Goal: Communication & Community: Answer question/provide support

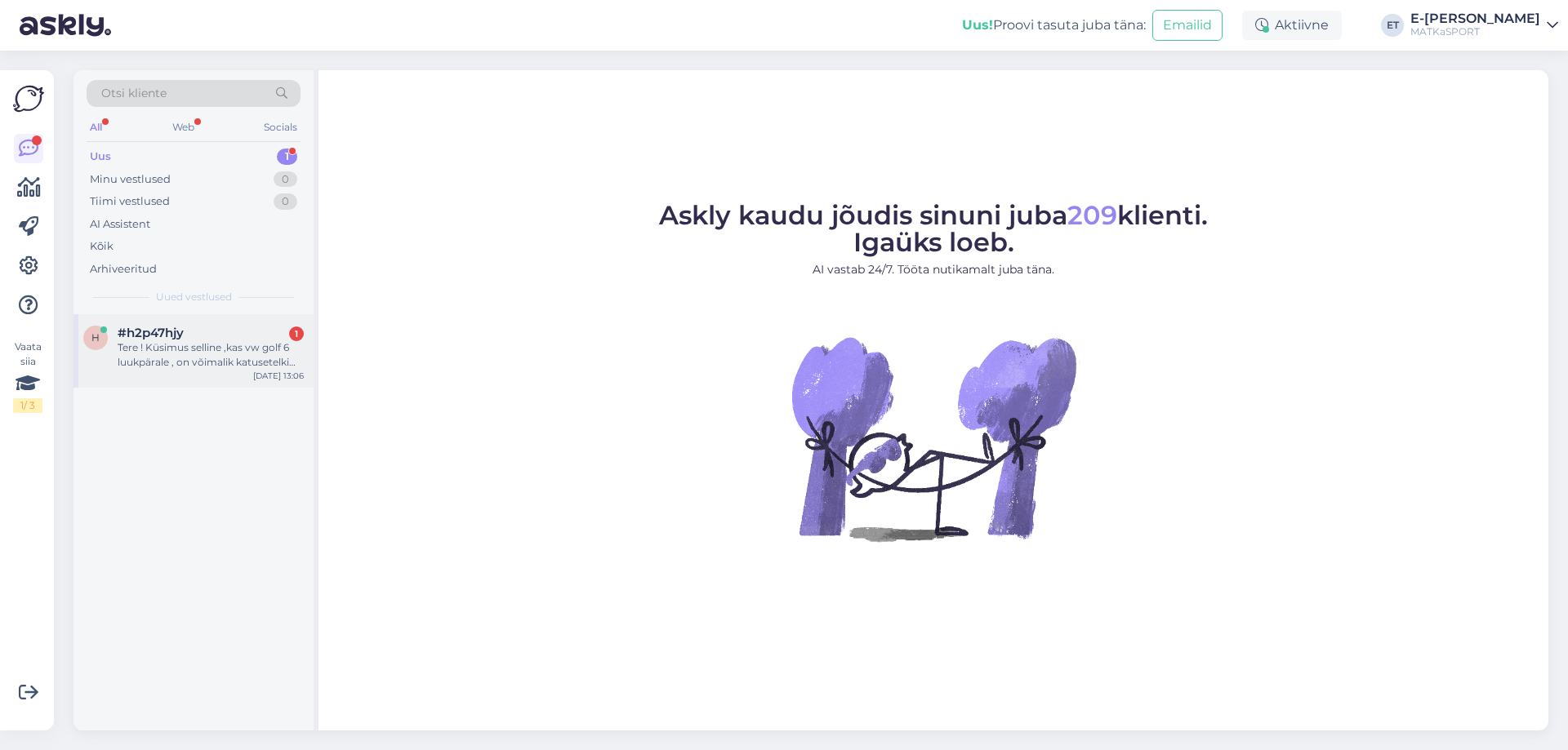
click at [210, 343] on div "Tere ! Küsimus selline ,kas vw golf 6 luukpärale , on võimalik katusetelki paig…" at bounding box center [210, 355] width 186 height 29
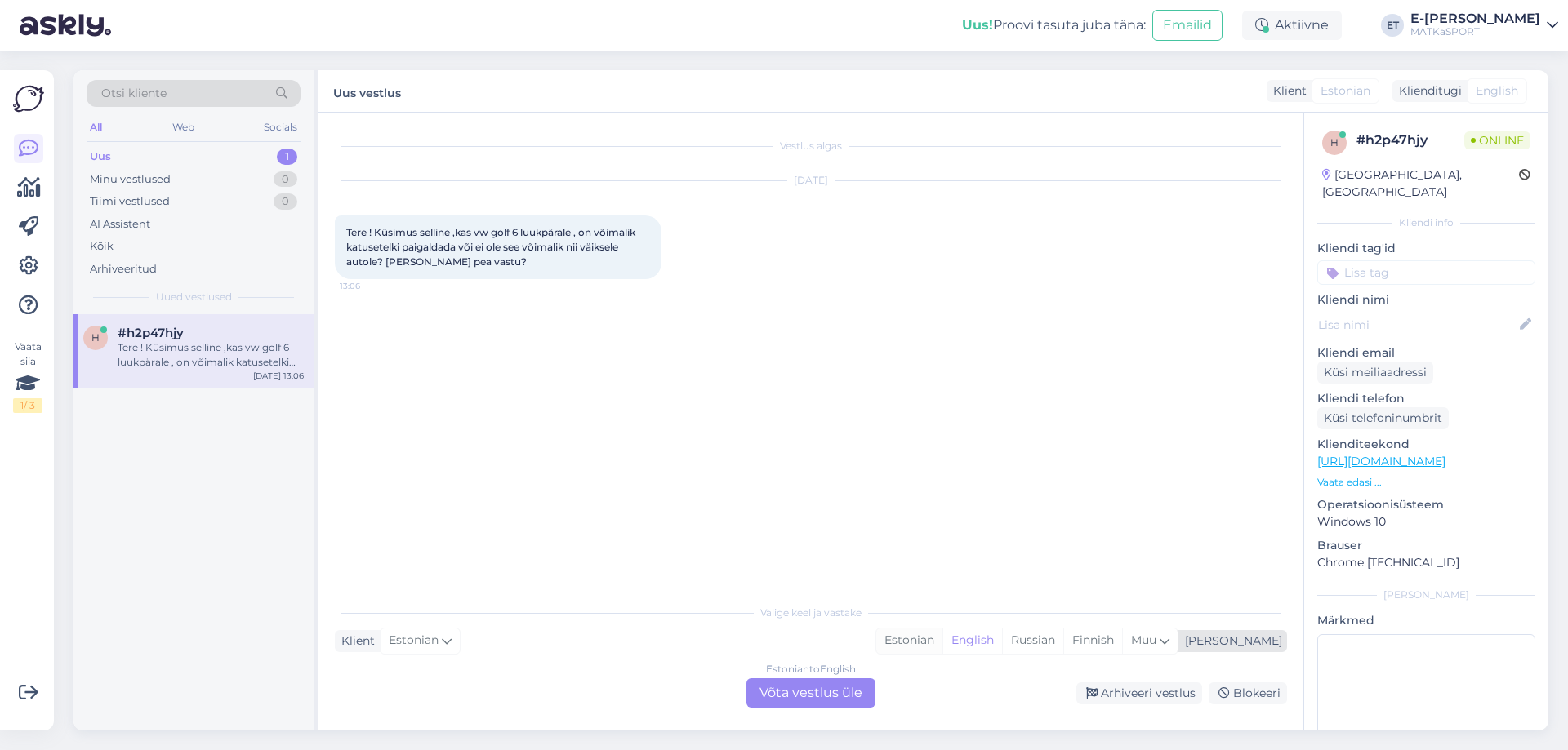
click at [943, 637] on div "Estonian" at bounding box center [909, 640] width 66 height 24
click at [828, 691] on div "Estonian to Estonian Võta vestlus üle" at bounding box center [811, 693] width 129 height 29
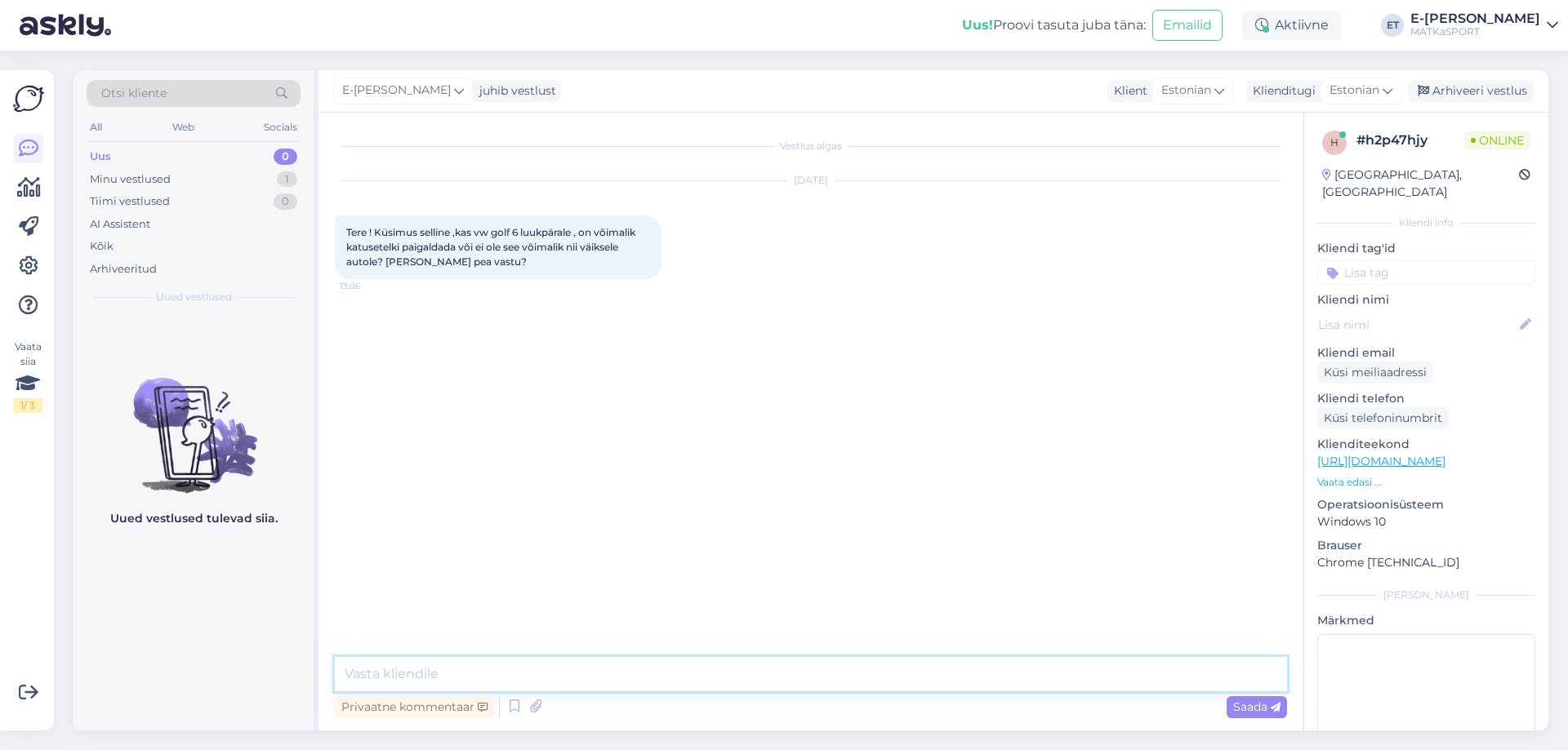
click at [550, 672] on textarea at bounding box center [810, 674] width 953 height 34
paste textarea "[PERSON_NAME] & Grill salong"
paste textarea "E-R 10-17"
paste textarea "[URL][DOMAIN_NAME][PERSON_NAME]"
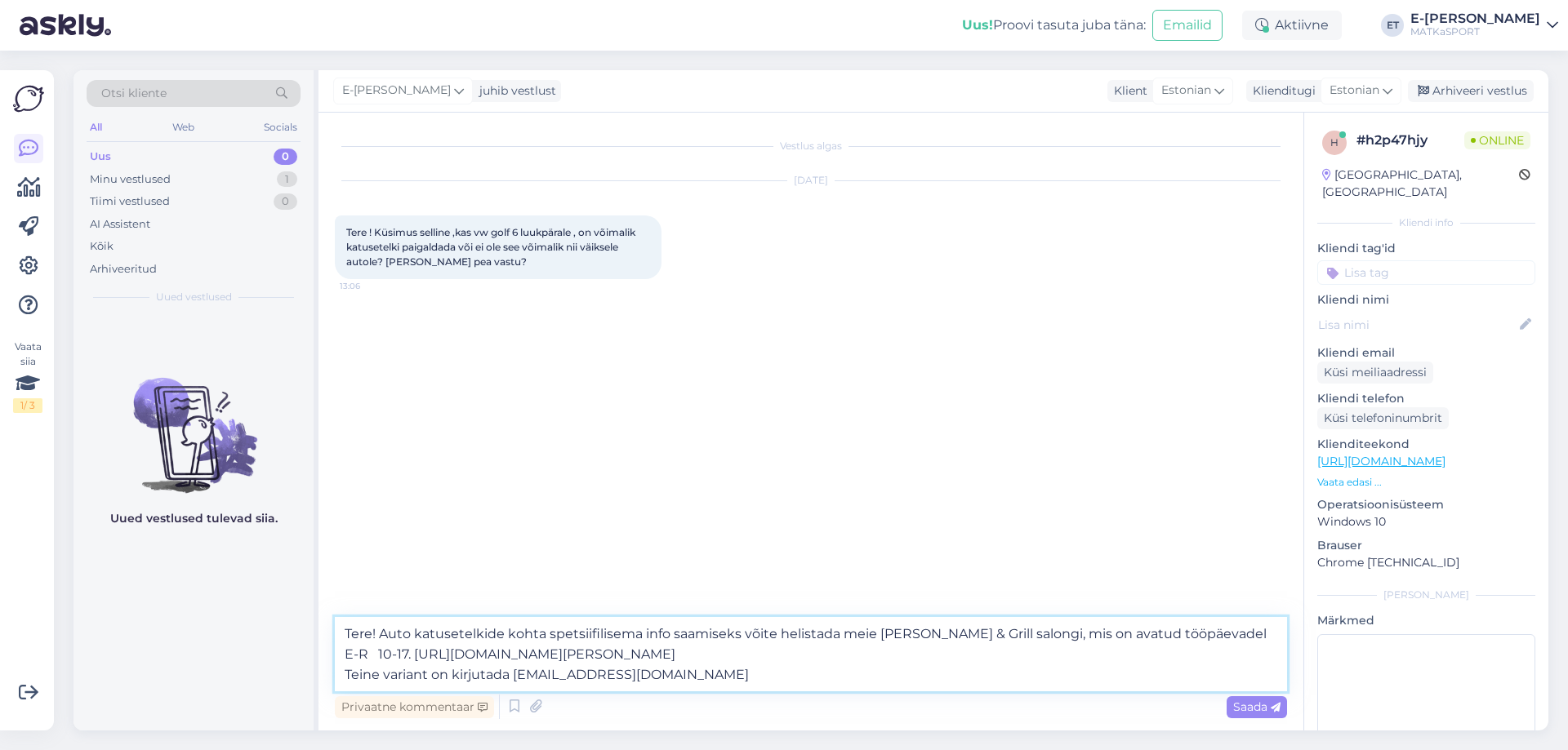
click at [453, 678] on textarea "Tere! Auto katusetelkide kohta spetsiifilisema info saamiseks võite helistada m…" at bounding box center [810, 654] width 953 height 74
click at [749, 680] on textarea "Tere! Auto katusetelkide kohta spetsiifilisema info saamiseks võite helistada m…" at bounding box center [810, 654] width 953 height 74
click at [722, 672] on textarea "Tere! Auto katusetelkide kohta spetsiifilisema info saamiseks võite helistada m…" at bounding box center [810, 654] width 953 height 74
click at [919, 678] on textarea "Tere! Auto katusetelkide kohta spetsiifilisema info saamiseks võite helistada m…" at bounding box center [810, 654] width 953 height 74
type textarea "Tere! Auto katusetelkide kohta spetsiifilisema info saamiseks võite helistada m…"
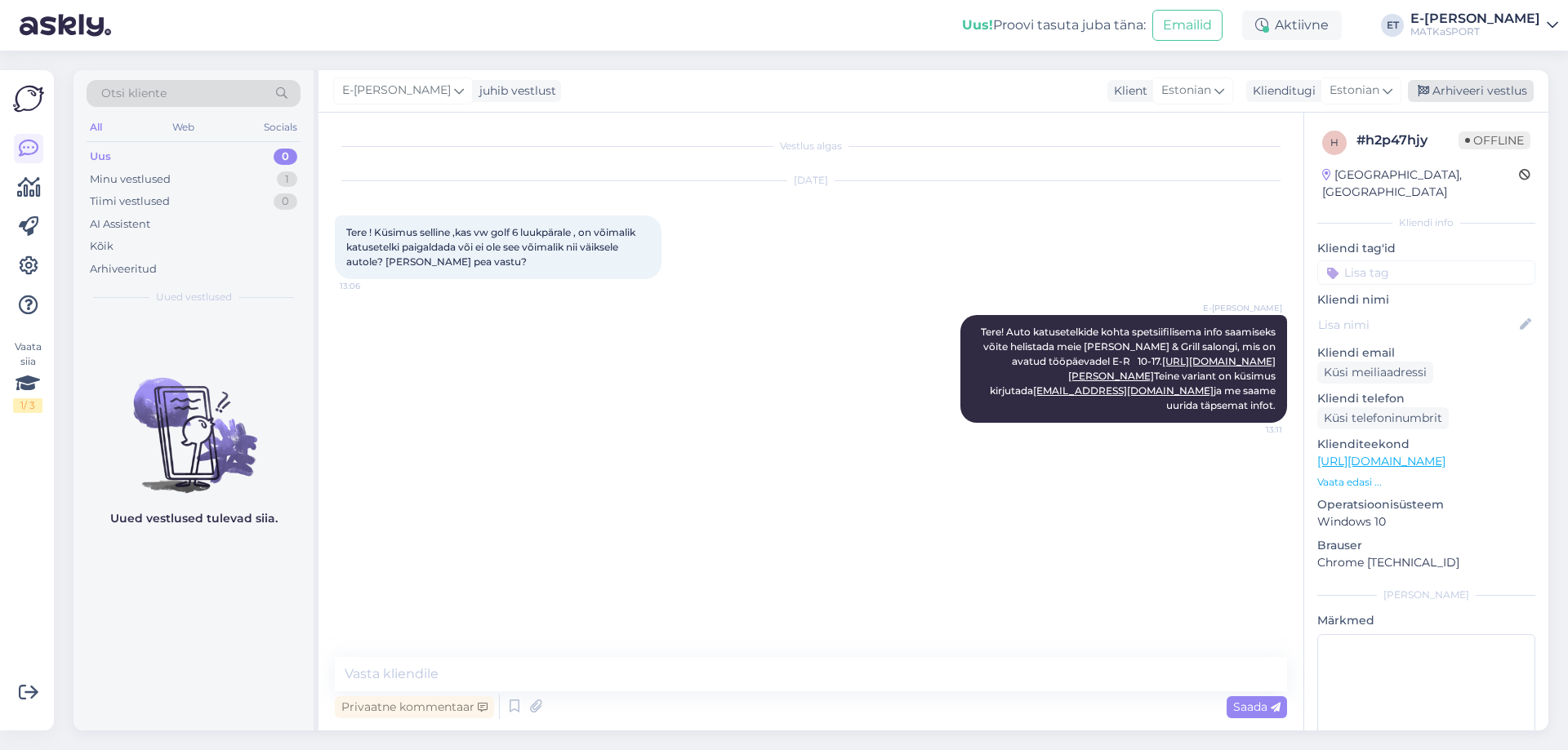
click at [1481, 90] on div "Arhiveeri vestlus" at bounding box center [1470, 91] width 126 height 22
